Goal: Find specific page/section: Find specific page/section

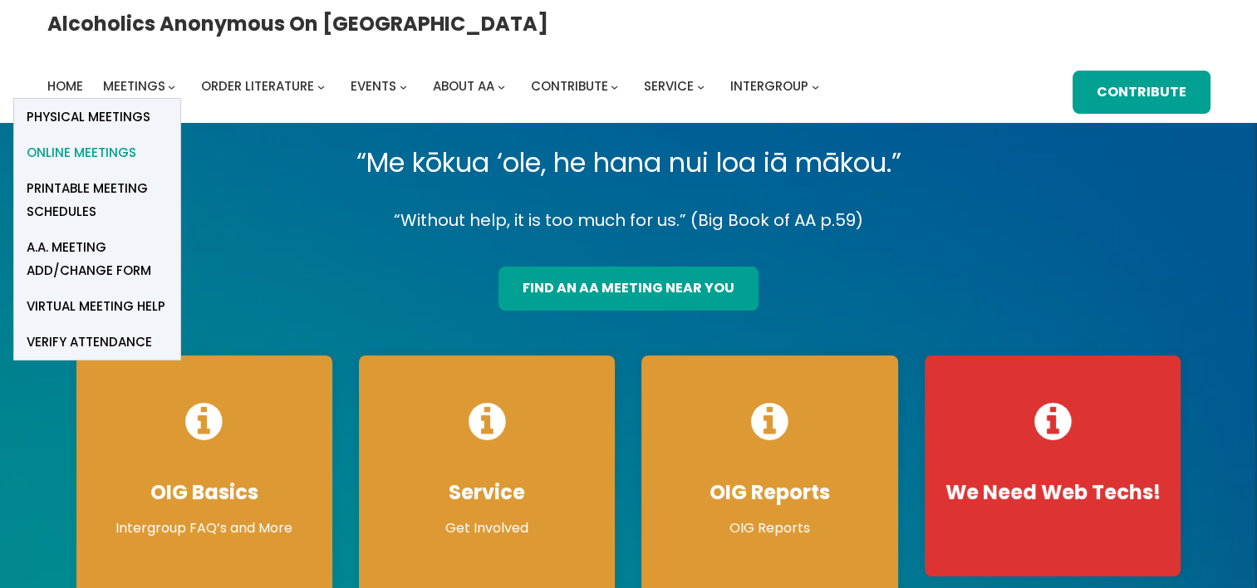
click at [136, 141] on span "Online Meetings" at bounding box center [82, 152] width 110 height 23
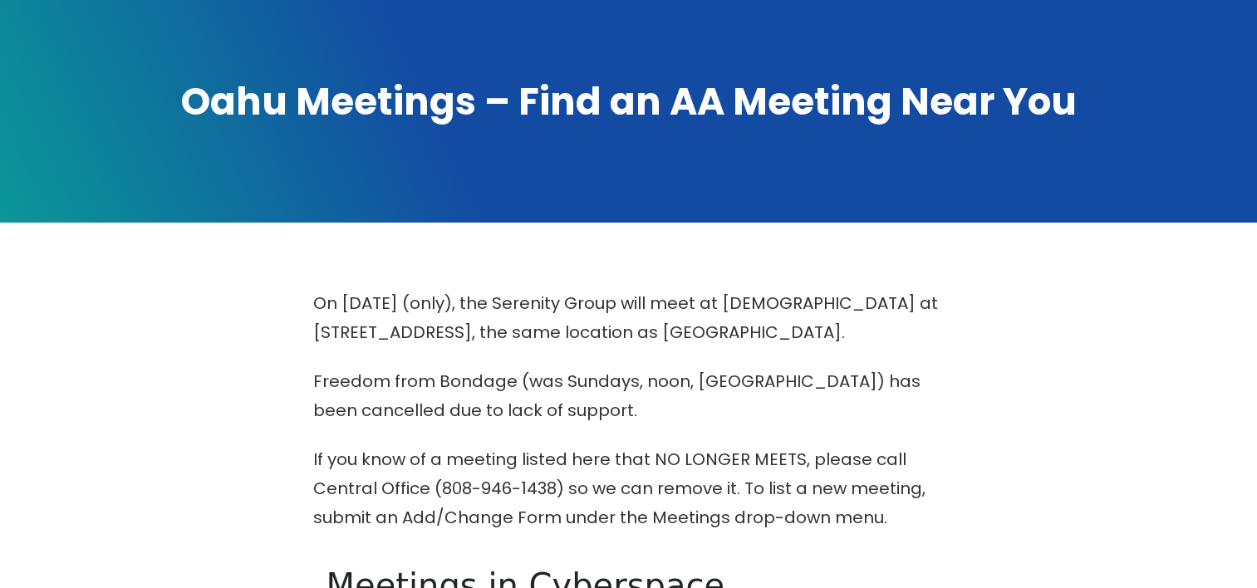
scroll to position [415, 0]
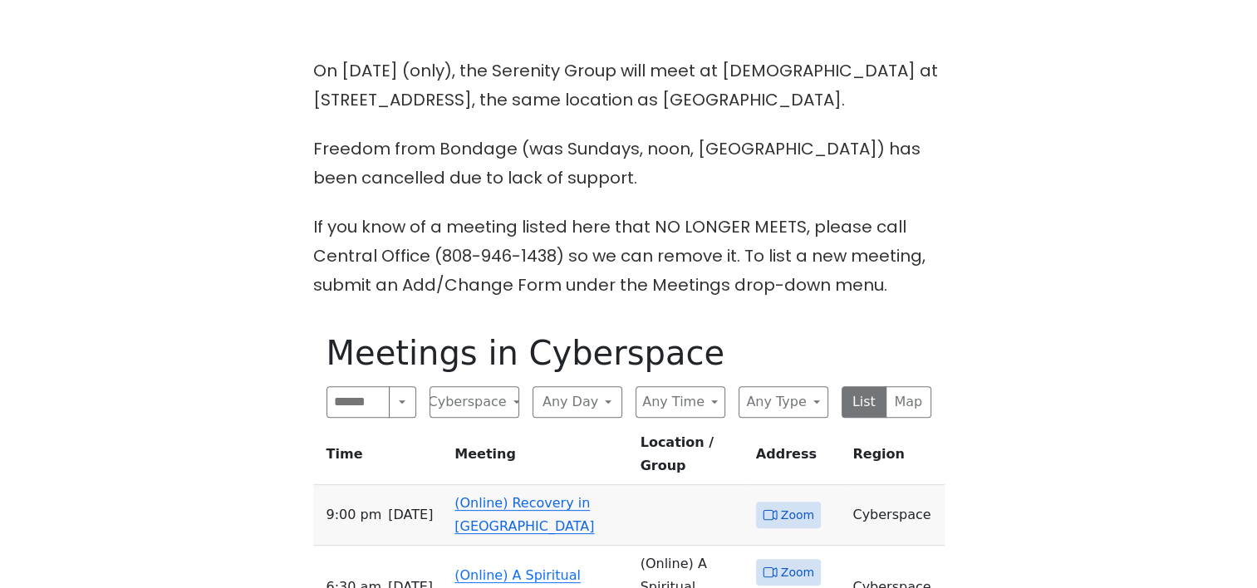
click at [515, 495] on link "(Online) Recovery in [GEOGRAPHIC_DATA]" at bounding box center [524, 514] width 140 height 39
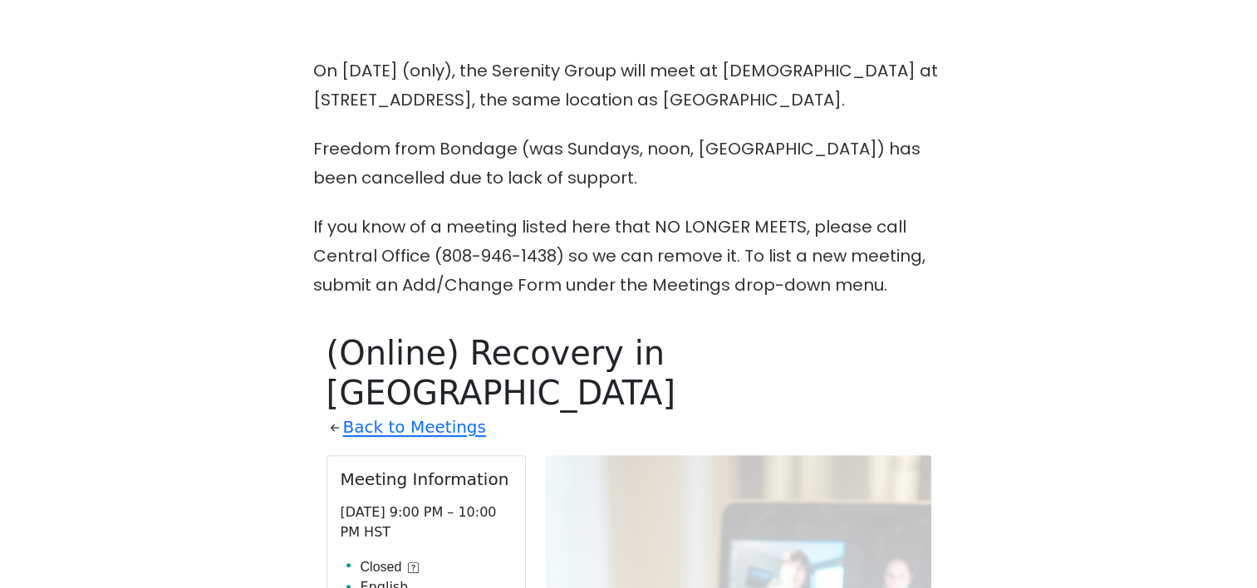
scroll to position [735, 0]
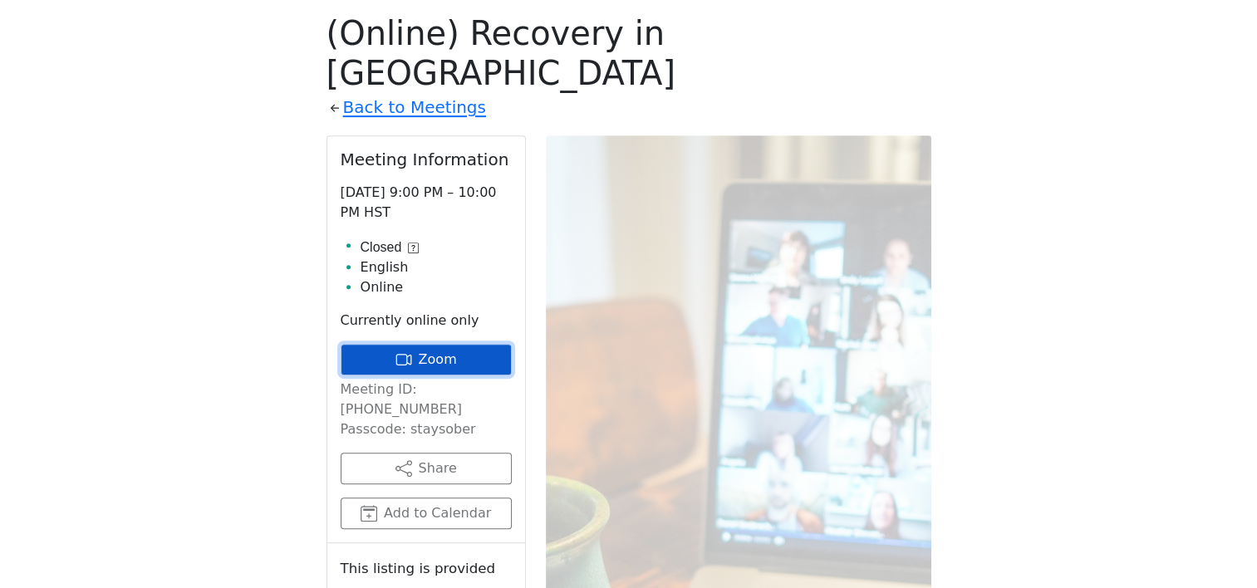
click at [435, 344] on link "Zoom" at bounding box center [426, 360] width 171 height 32
